Goal: Information Seeking & Learning: Understand process/instructions

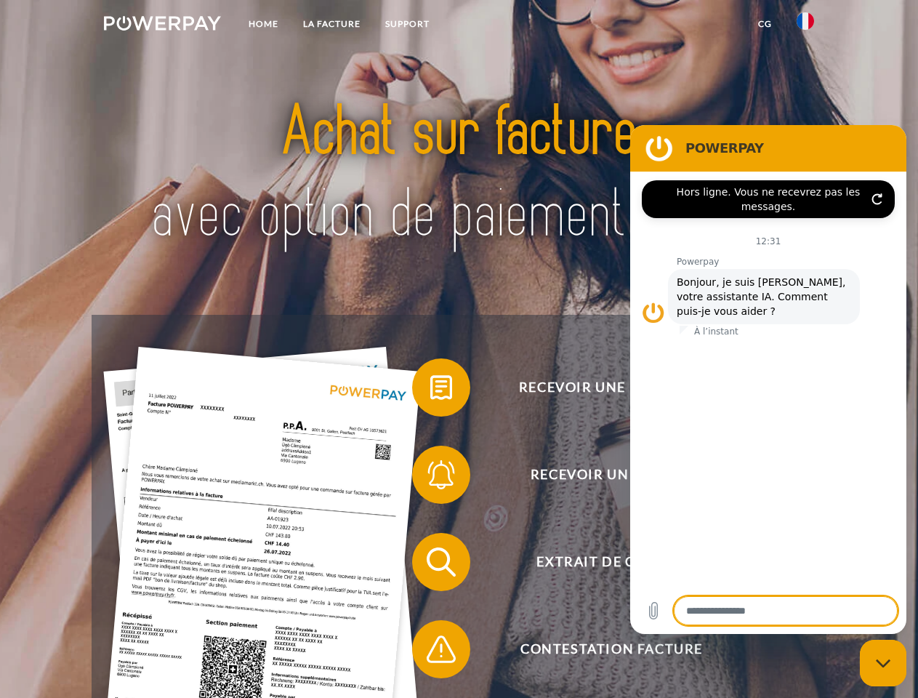
click at [162, 25] on img at bounding box center [162, 23] width 117 height 15
click at [806, 25] on img at bounding box center [805, 20] width 17 height 17
click at [765, 24] on link "CG" at bounding box center [765, 24] width 39 height 26
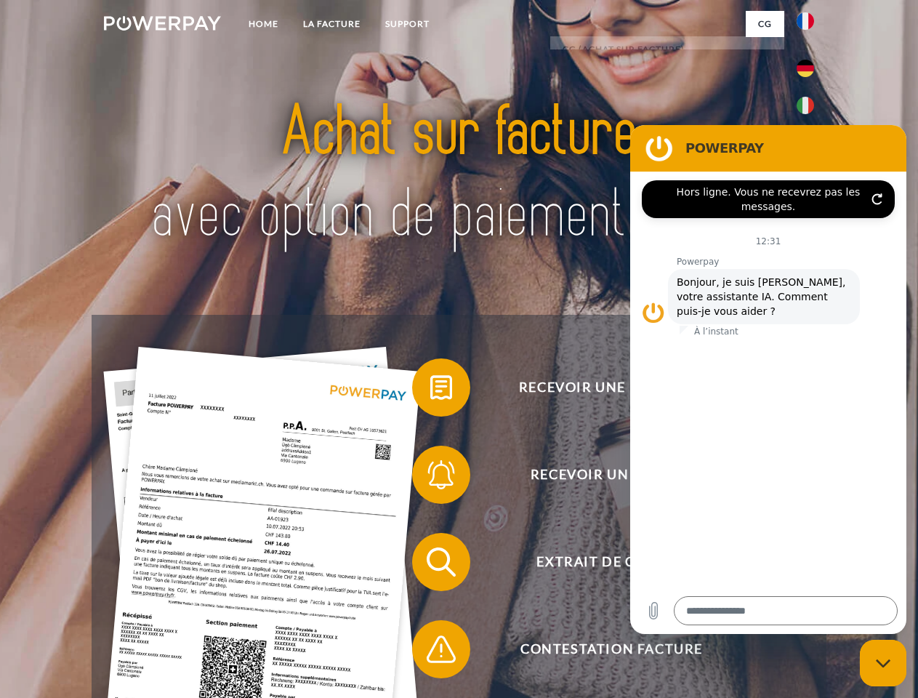
click at [430, 390] on span at bounding box center [419, 387] width 73 height 73
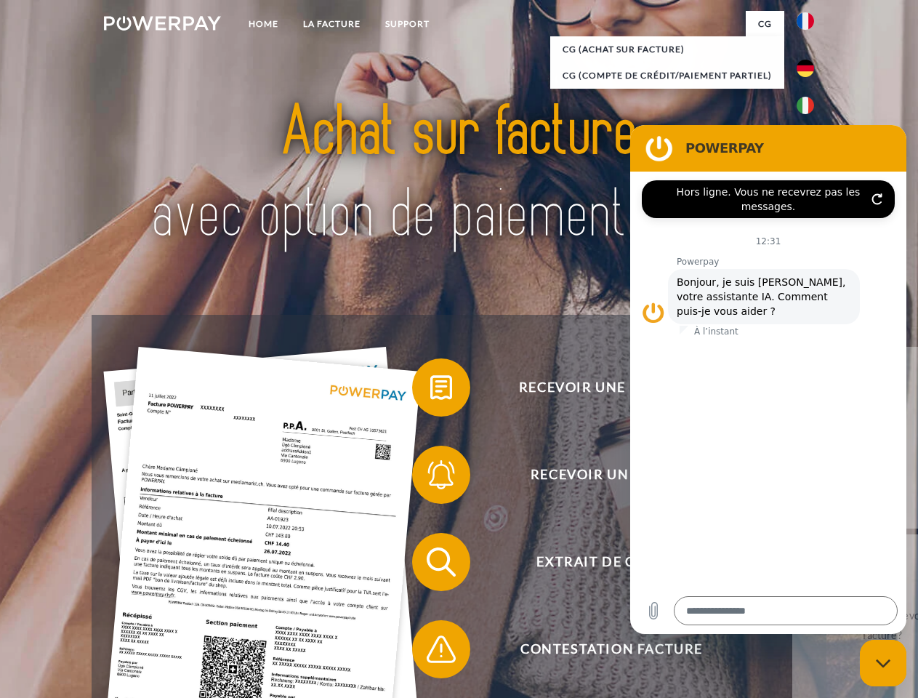
click at [430, 478] on div "Recevoir une facture ? Recevoir un rappel? Extrait de compte retour" at bounding box center [459, 606] width 734 height 582
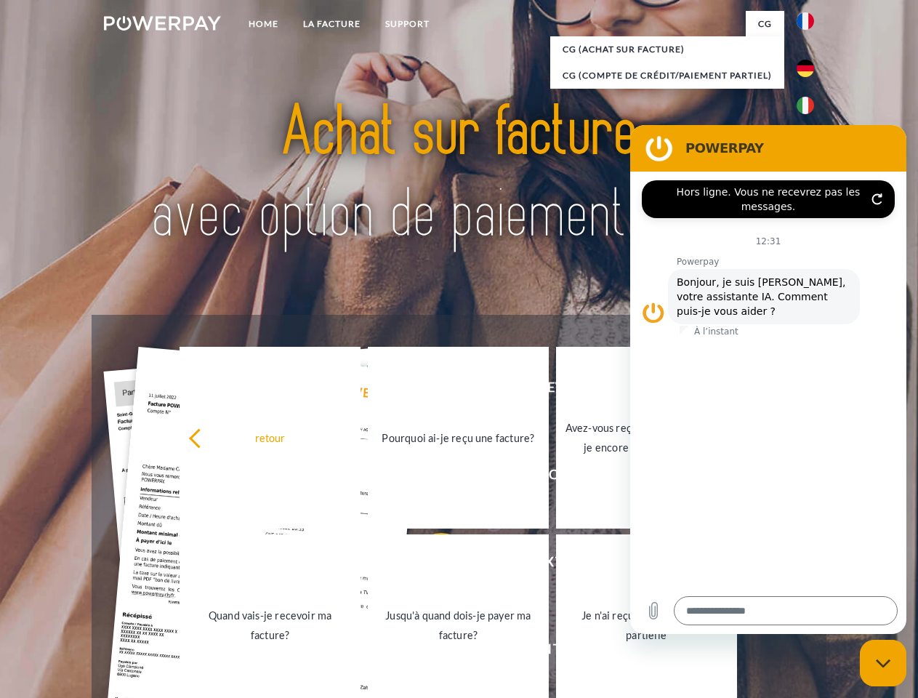
click at [430, 565] on link "Jusqu'à quand dois-je payer ma facture?" at bounding box center [458, 625] width 181 height 182
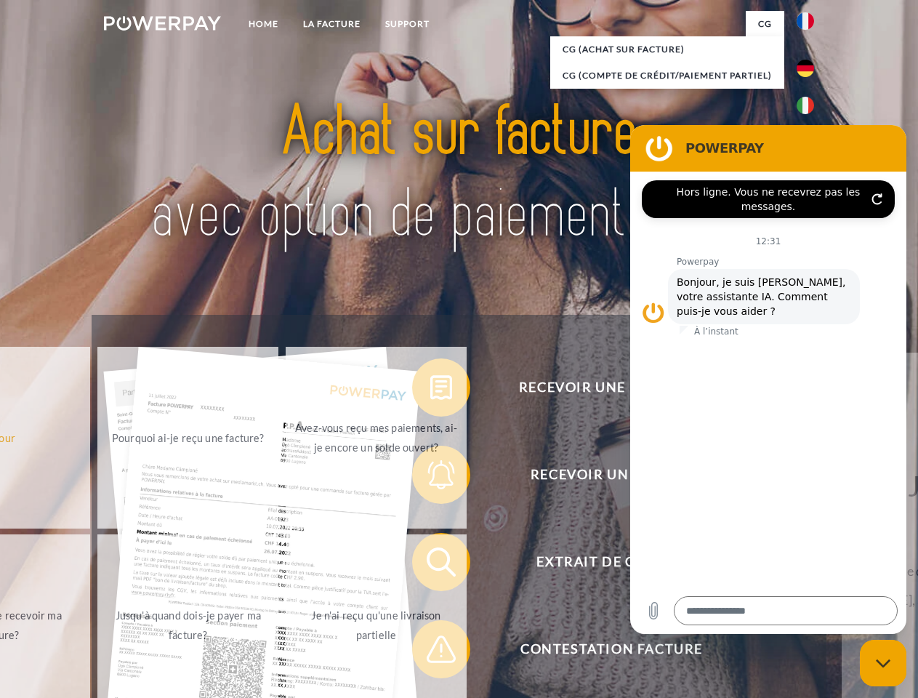
click at [430, 652] on span at bounding box center [419, 649] width 73 height 73
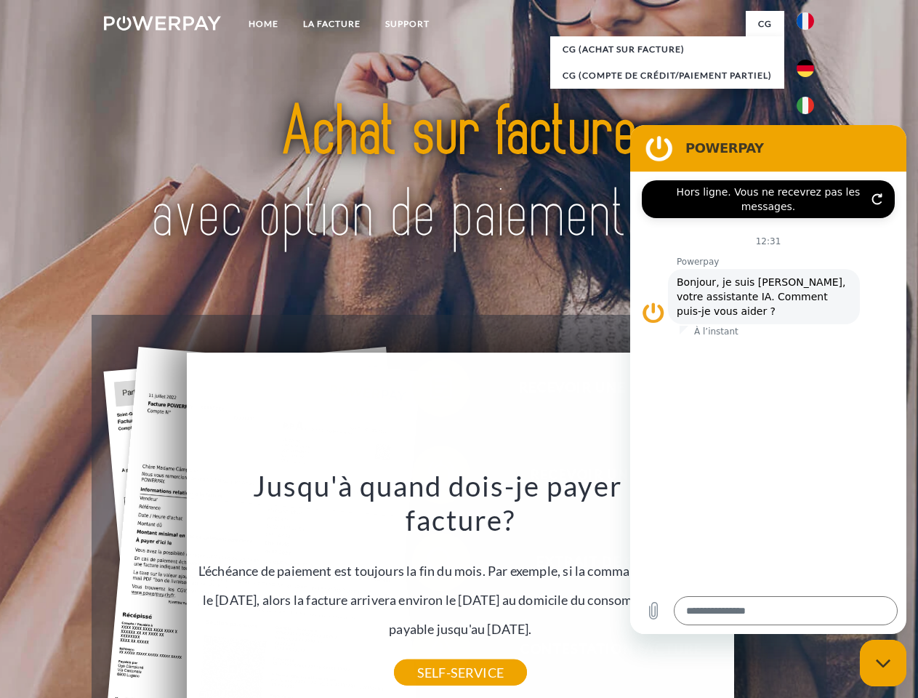
click at [883, 663] on icon "Fermer la fenêtre de messagerie" at bounding box center [883, 663] width 15 height 9
type textarea "*"
